Goal: Check status: Check status

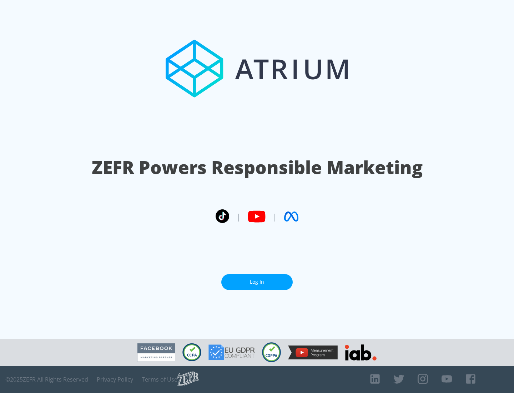
click at [257, 282] on link "Log In" at bounding box center [256, 282] width 71 height 16
